Goal: Find specific page/section: Find specific page/section

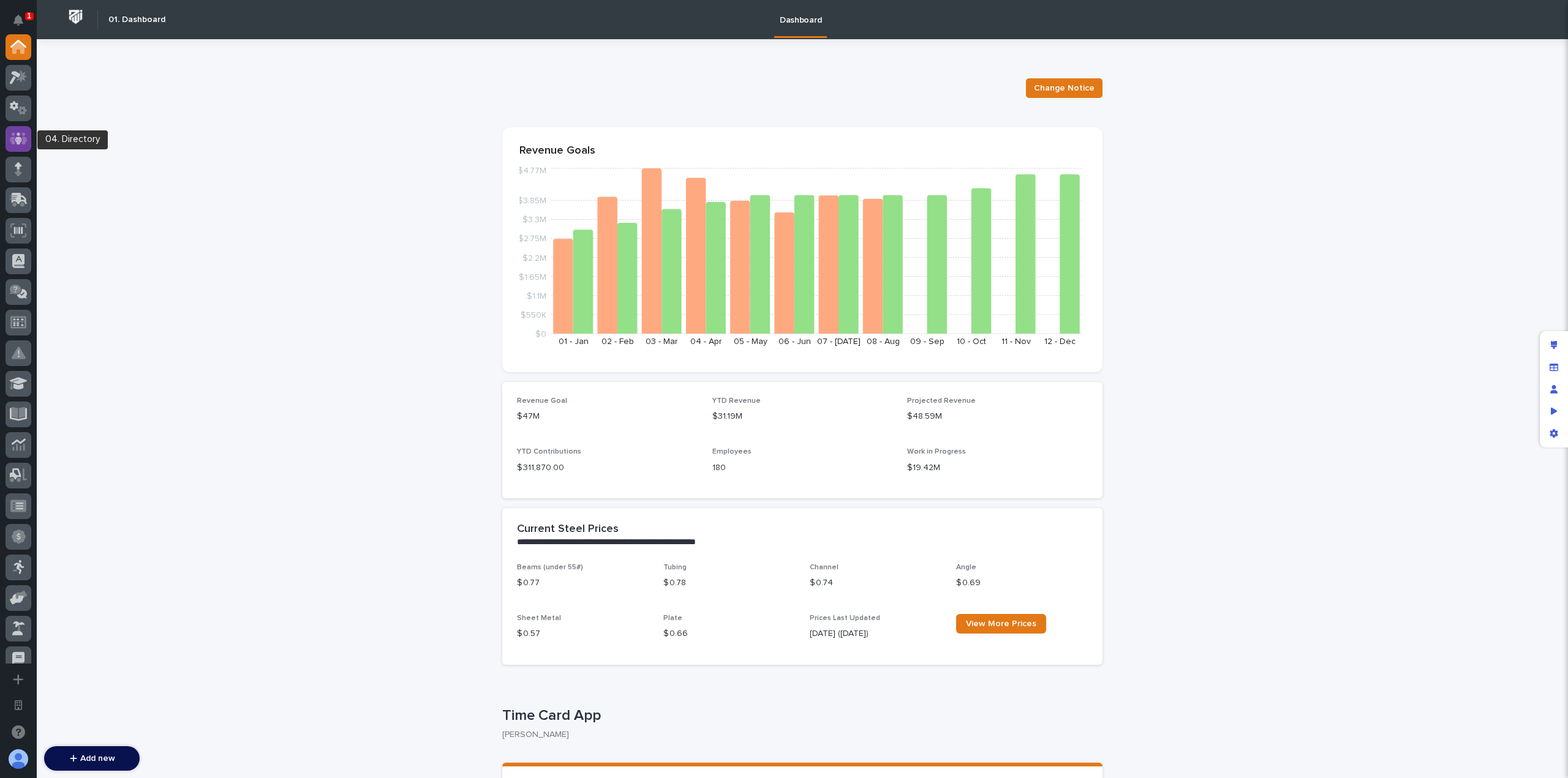
click at [13, 140] on icon at bounding box center [19, 138] width 18 height 12
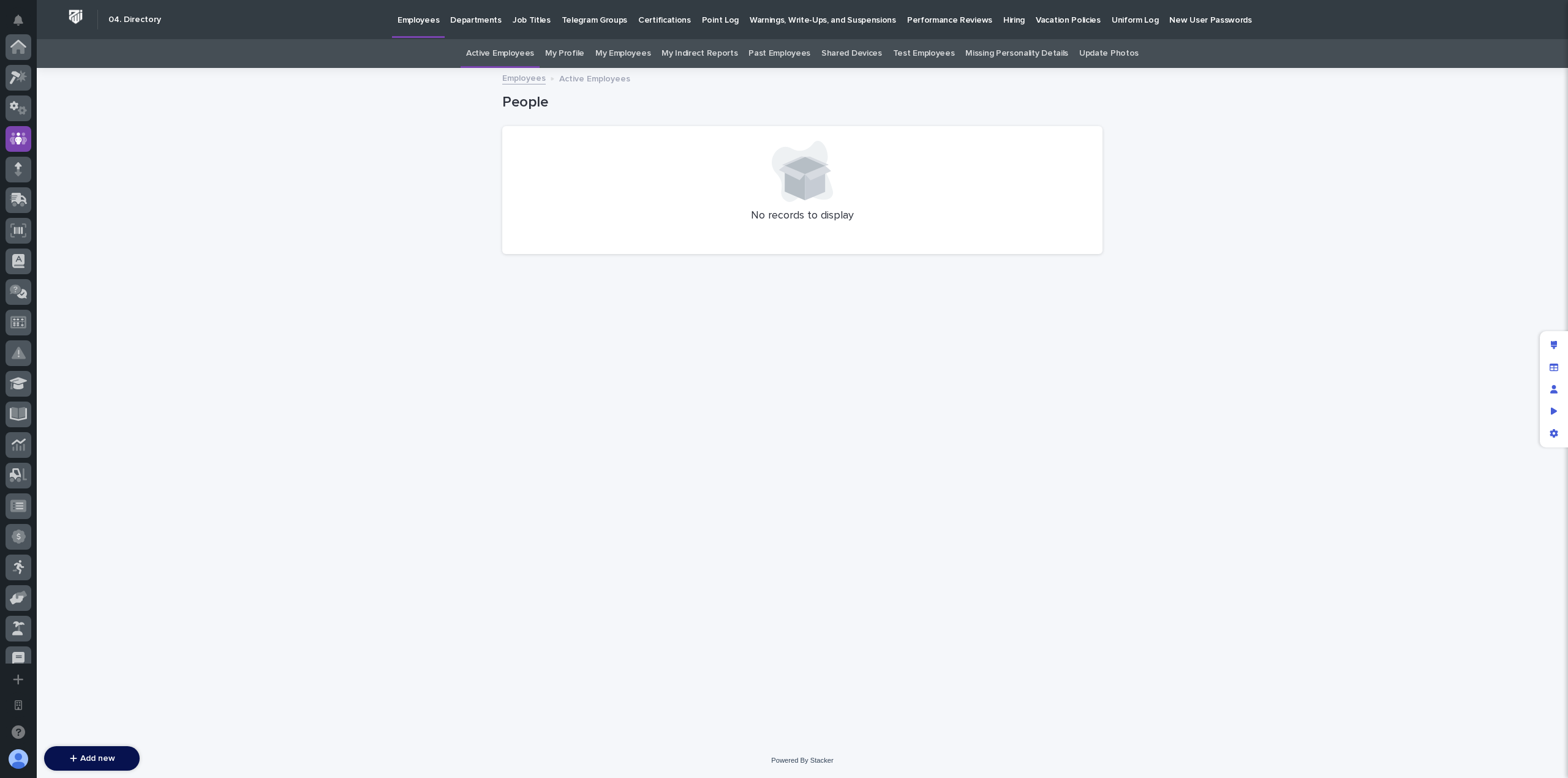
scroll to position [92, 0]
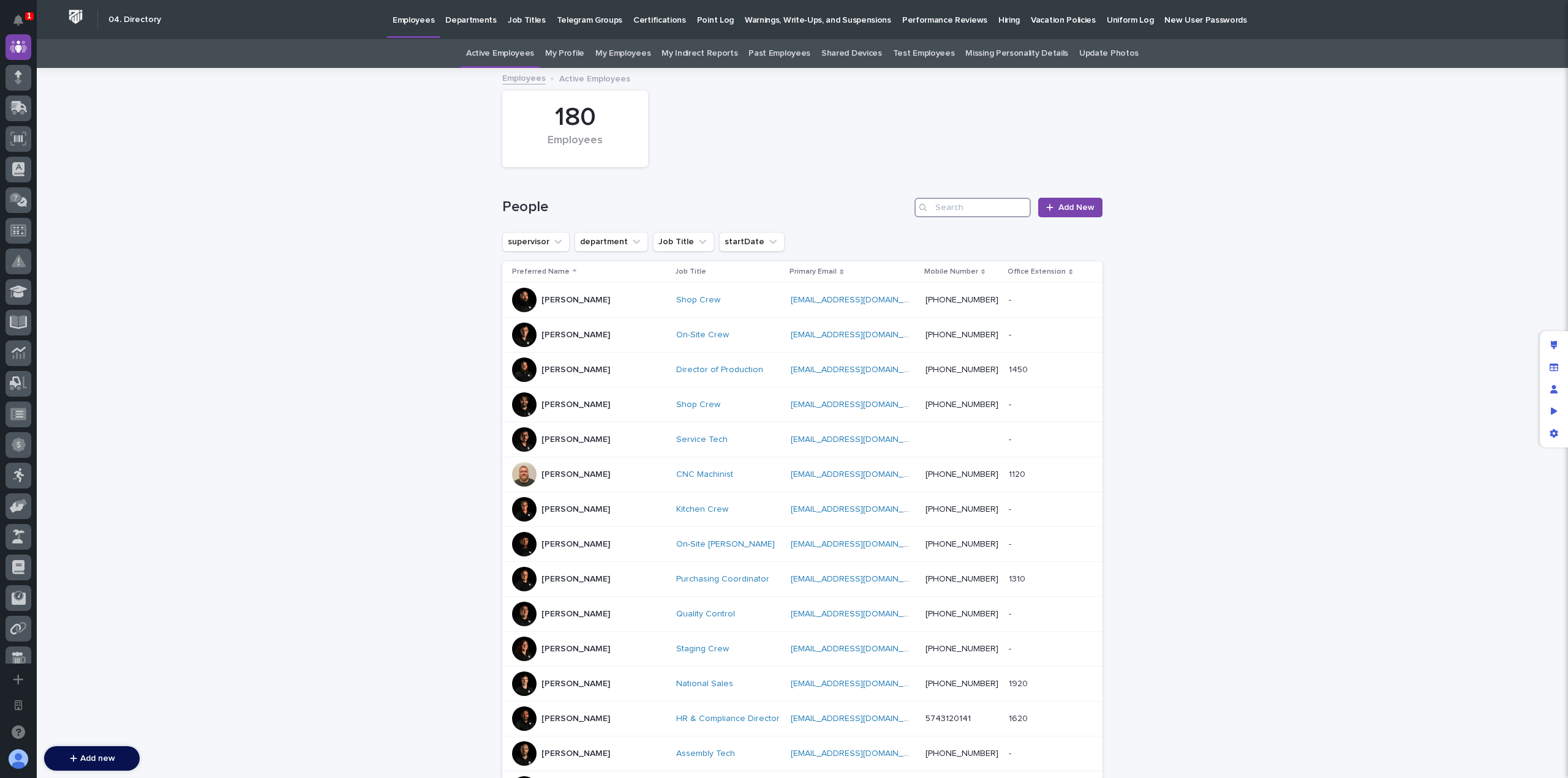
click at [988, 202] on input "Search" at bounding box center [972, 208] width 116 height 19
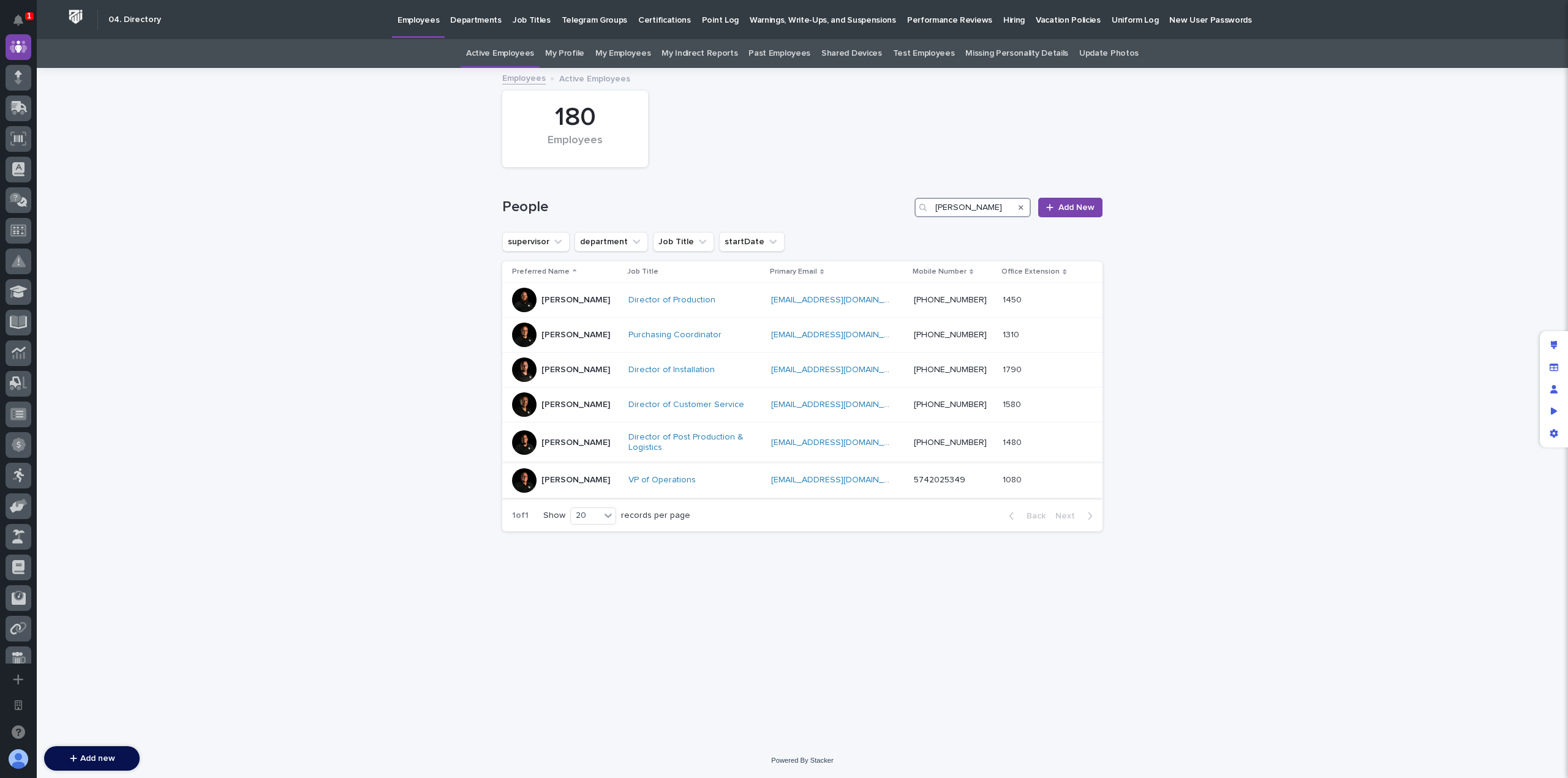
type input "jarvis"
click at [527, 482] on div at bounding box center [524, 481] width 25 height 25
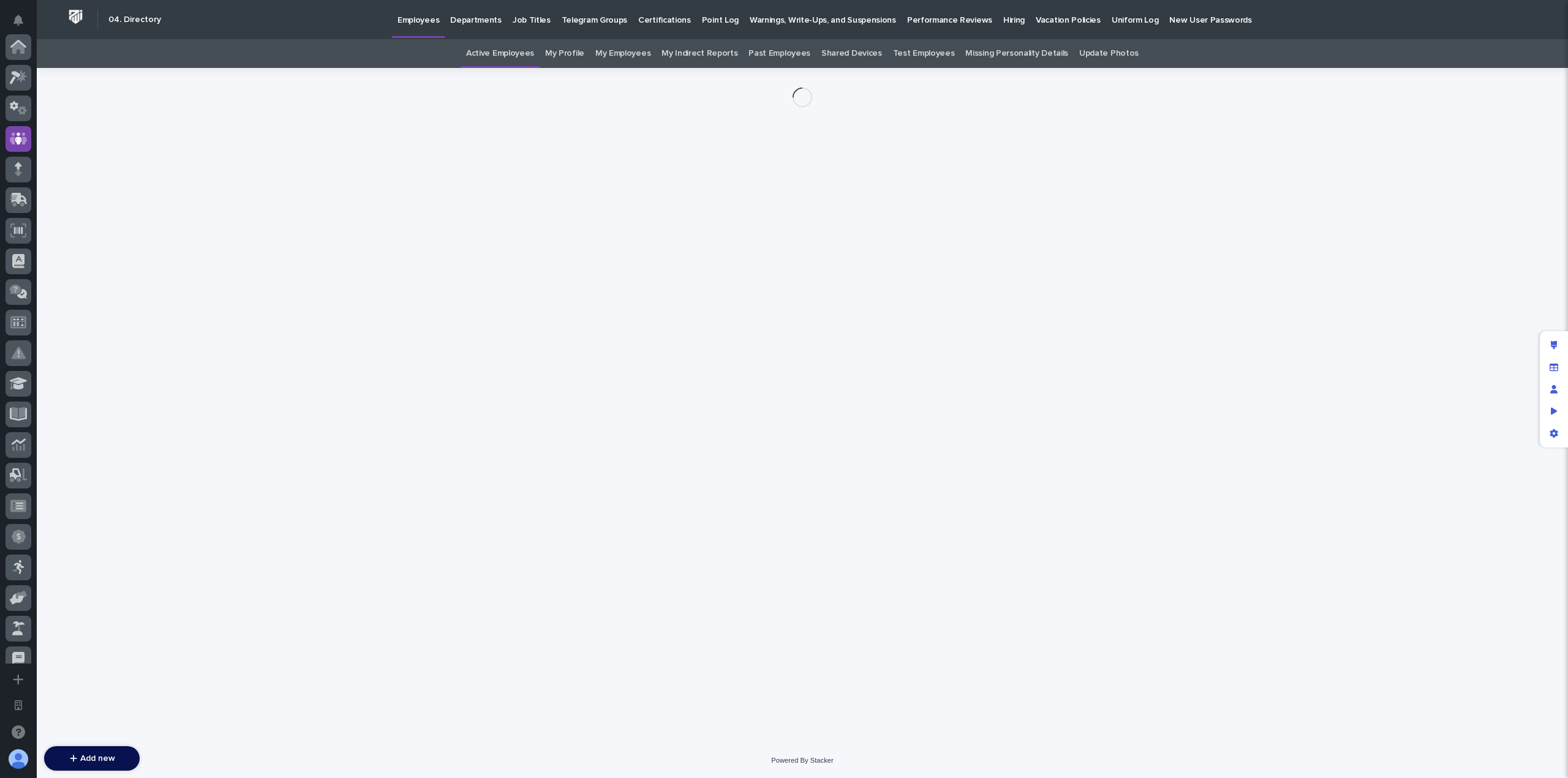
scroll to position [92, 0]
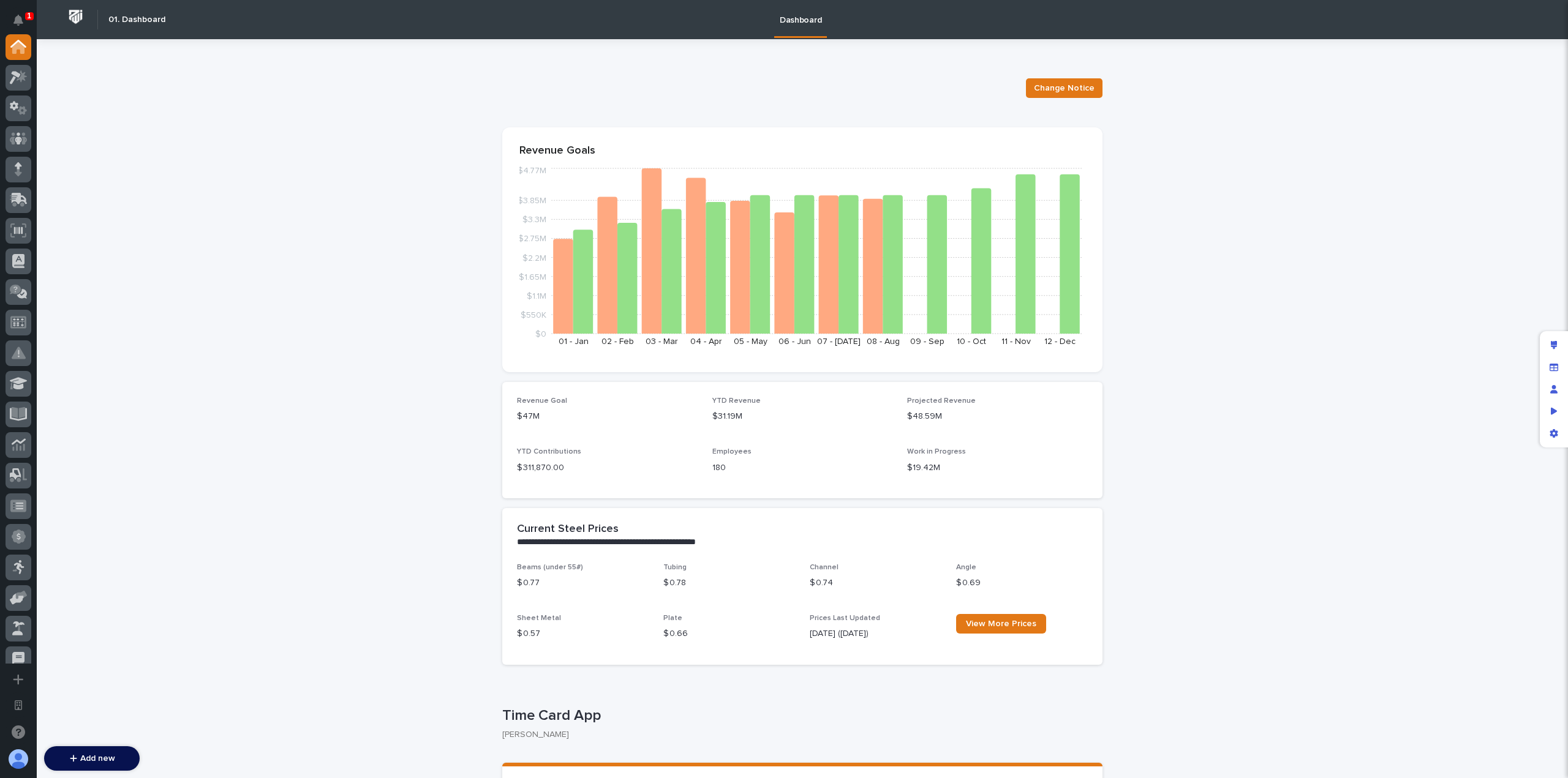
click at [78, 18] on img at bounding box center [75, 17] width 23 height 23
